Goal: Task Accomplishment & Management: Manage account settings

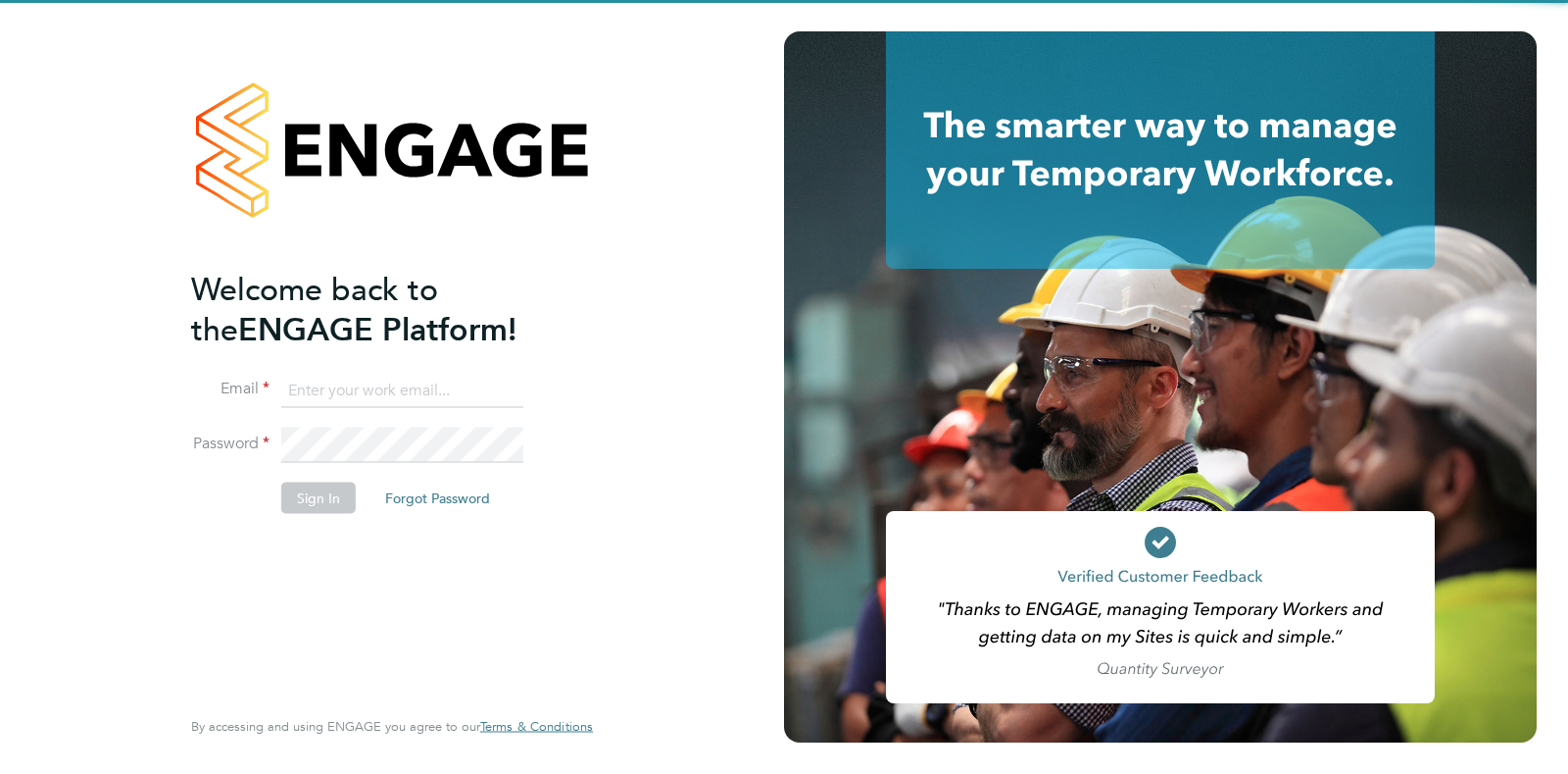
type input "[PERSON_NAME][EMAIL_ADDRESS][PERSON_NAME][DOMAIN_NAME]"
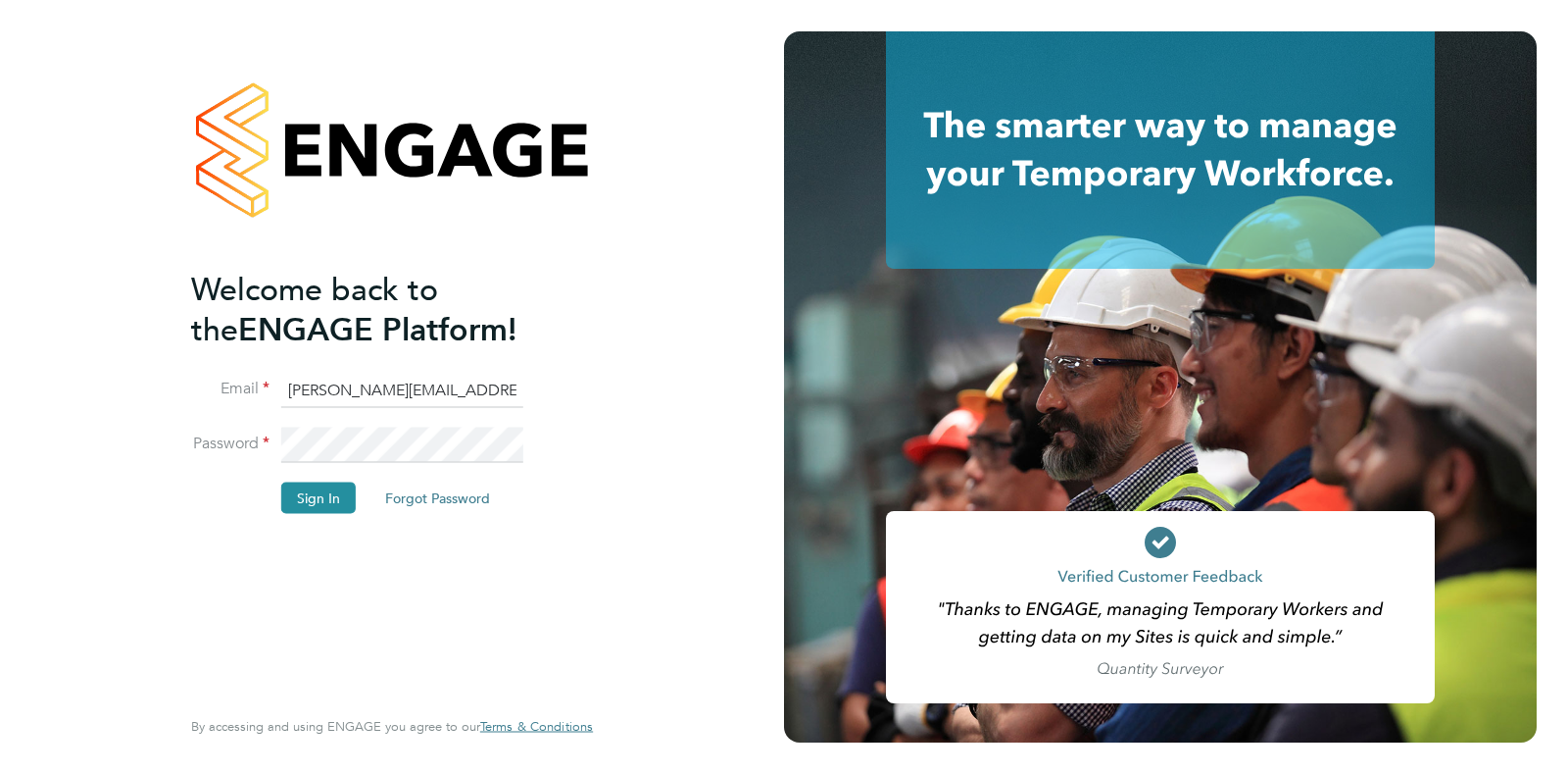
drag, startPoint x: 612, startPoint y: 429, endPoint x: 467, endPoint y: 484, distance: 155.1
click at [612, 429] on div "Welcome back to the ENGAGE Platform! Email [EMAIL_ADDRESS][PERSON_NAME][PERSON_…" at bounding box center [392, 387] width 481 height 774
click at [318, 502] on button "Sign In" at bounding box center [319, 498] width 75 height 31
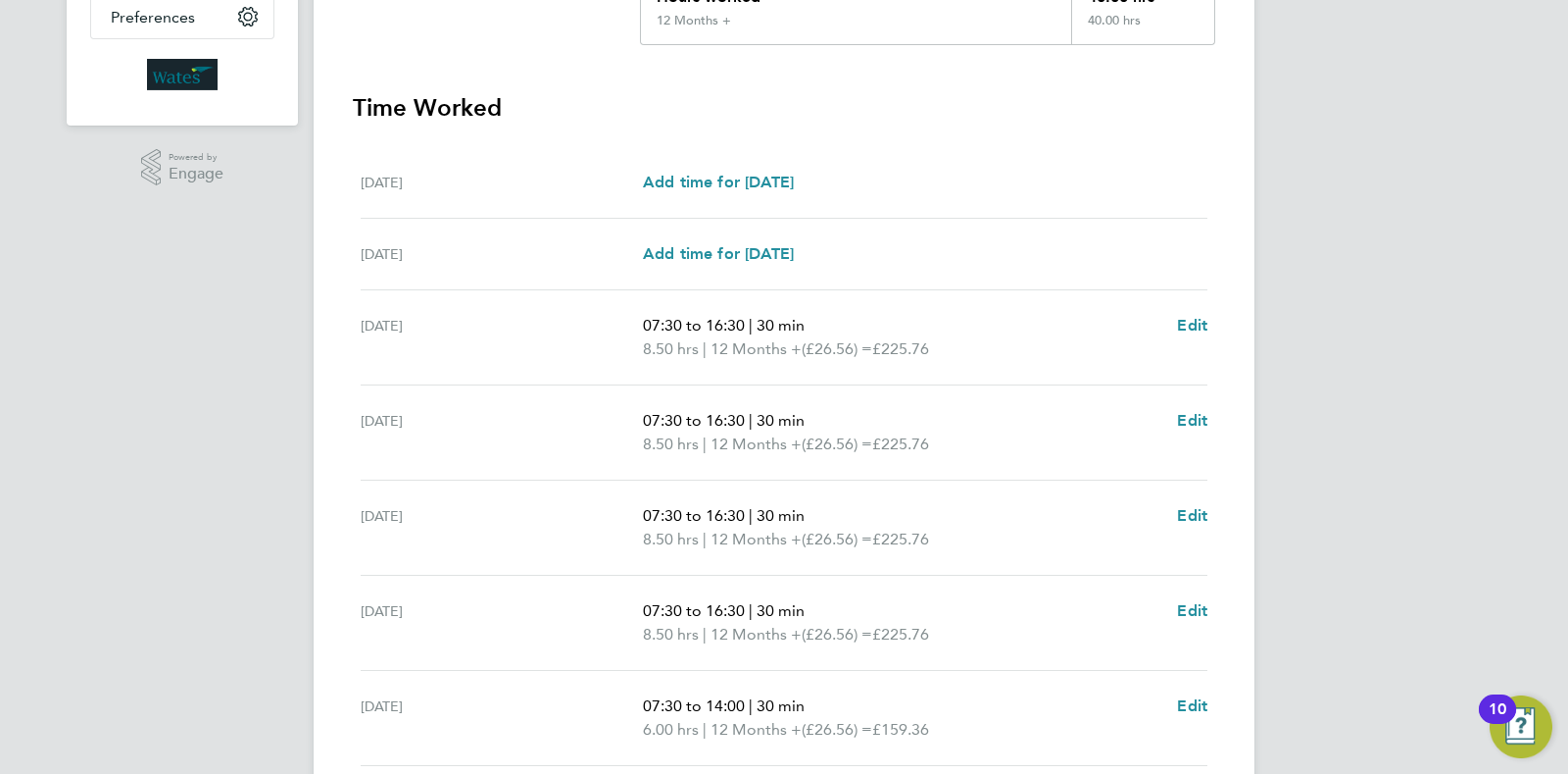
scroll to position [656, 0]
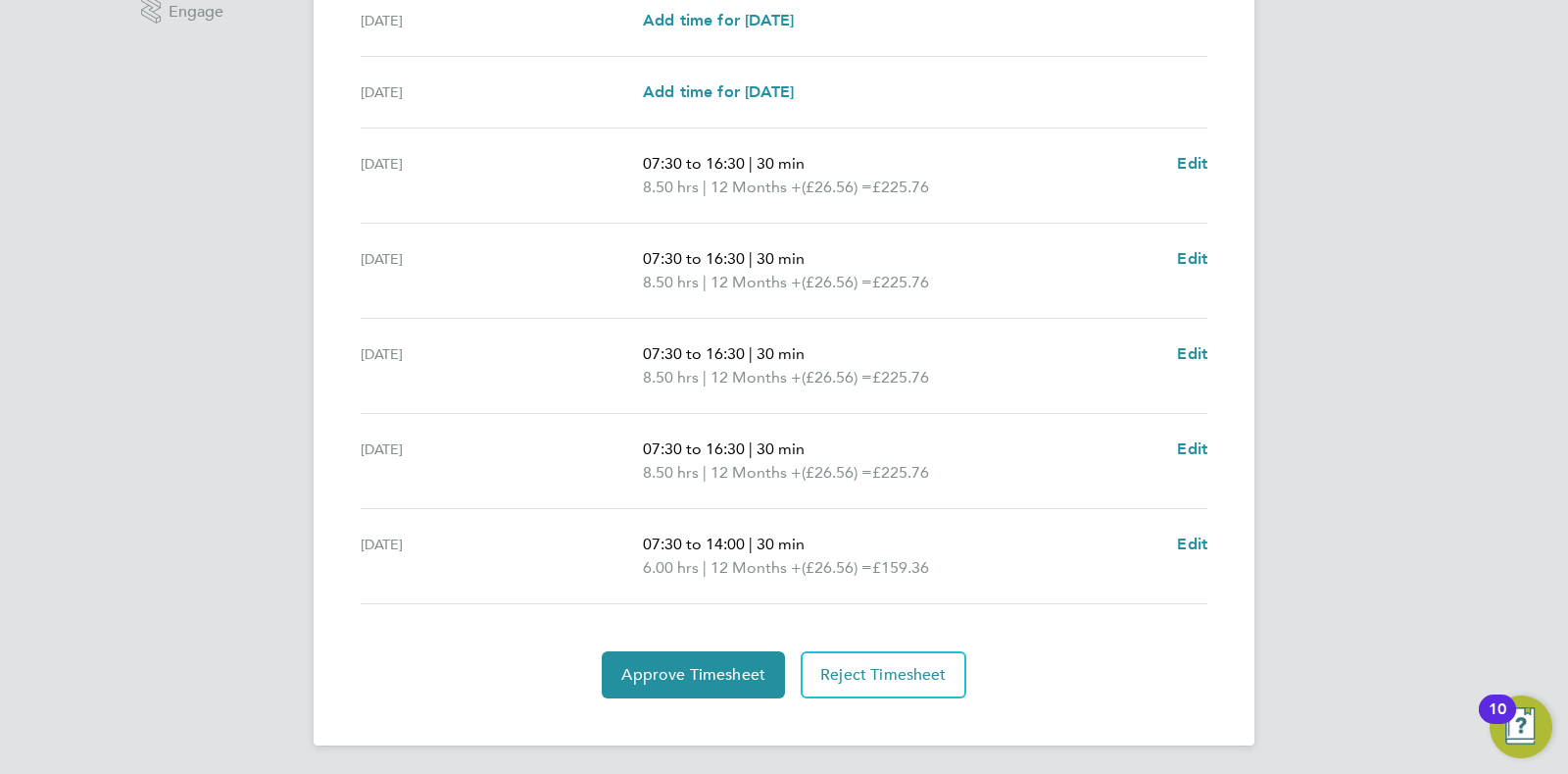
click at [691, 646] on section "Time Worked [DATE] Add time for [DATE] Add time for [DATE] [DATE] Add time for …" at bounding box center [784, 314] width 862 height 768
click at [721, 665] on span "Approve Timesheet" at bounding box center [693, 675] width 145 height 20
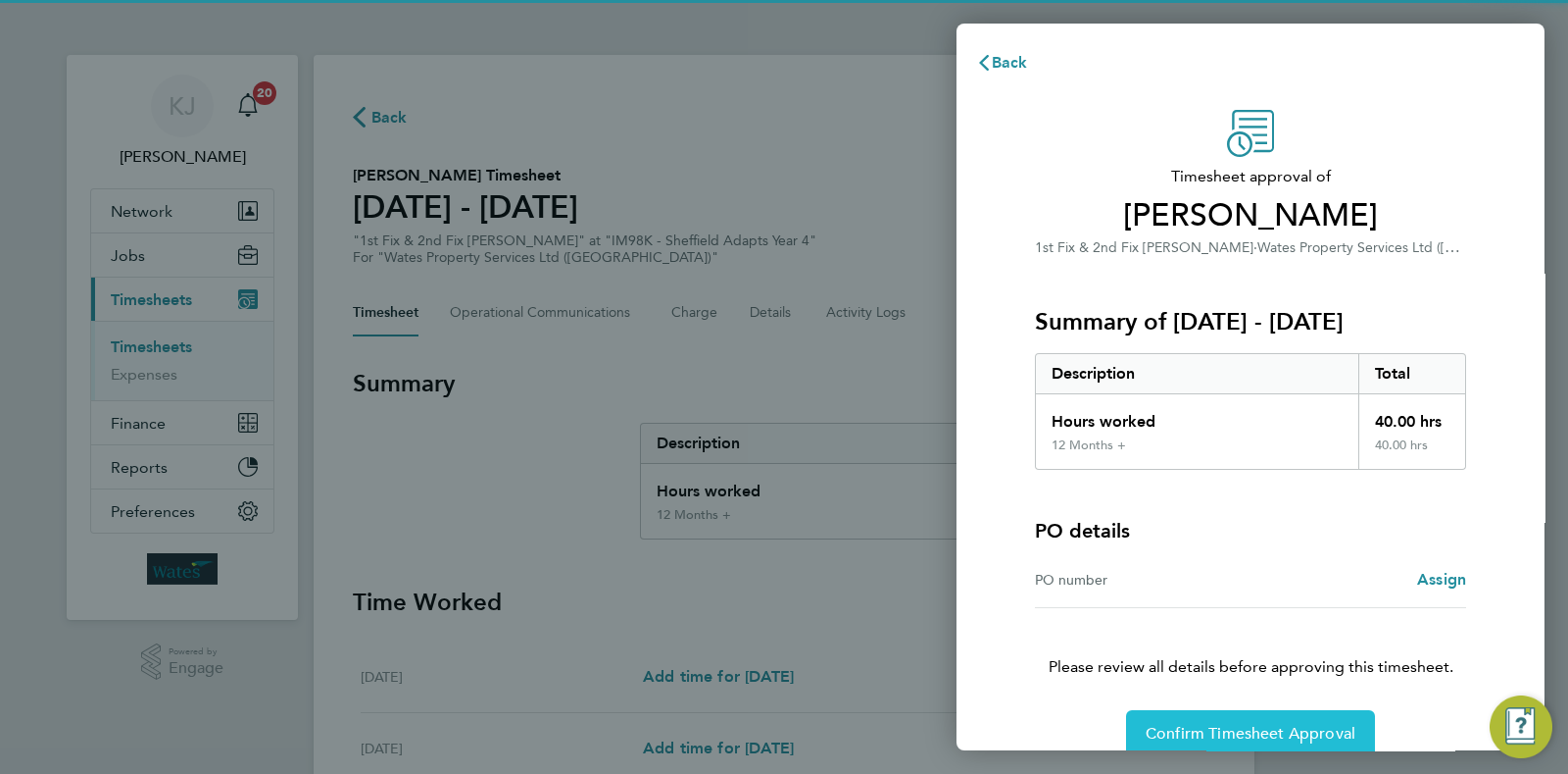
click at [1235, 719] on button "Confirm Timesheet Approval" at bounding box center [1250, 734] width 249 height 47
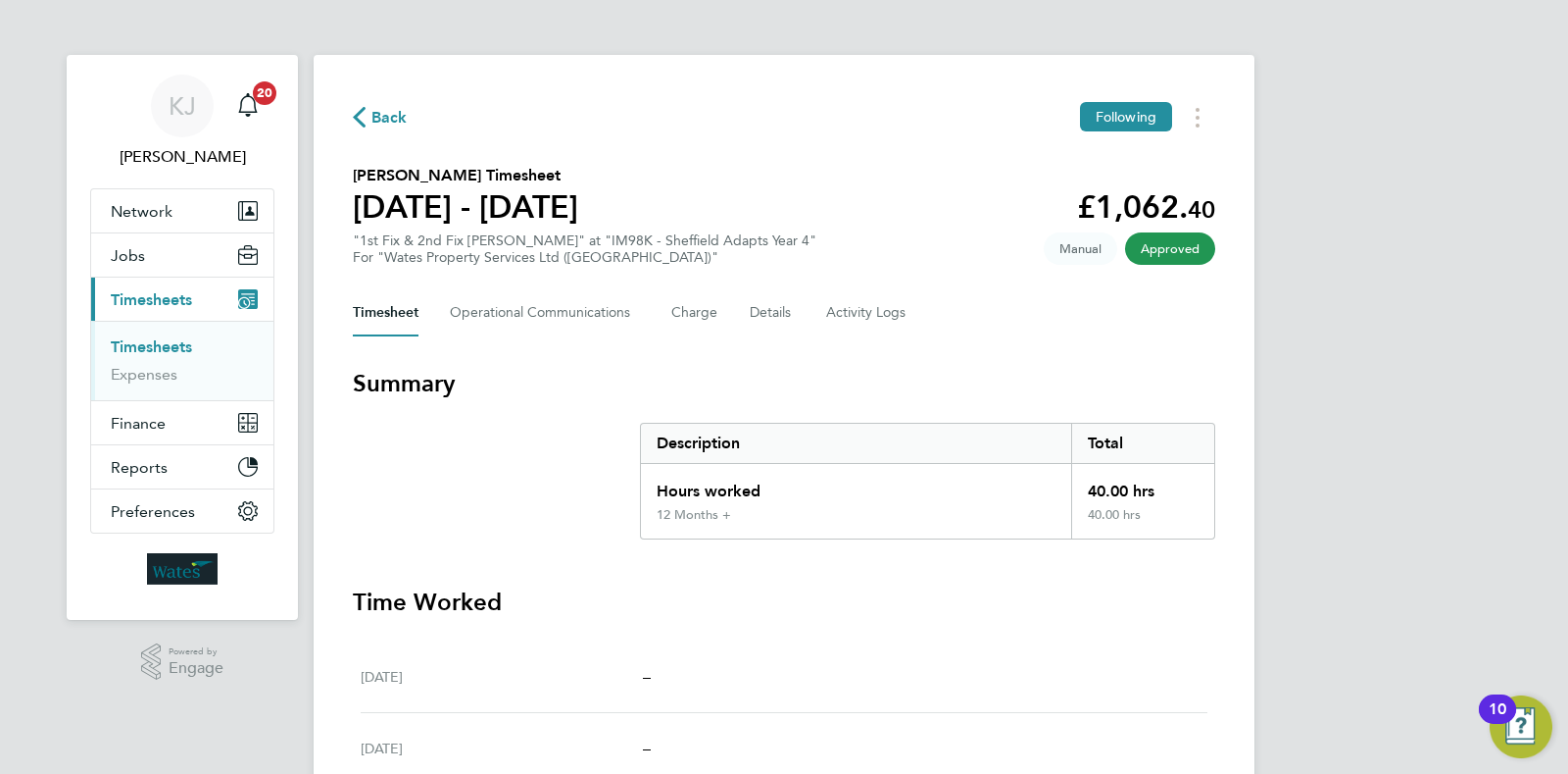
click at [162, 350] on link "Timesheets" at bounding box center [151, 346] width 82 height 19
